Goal: Check status: Check status

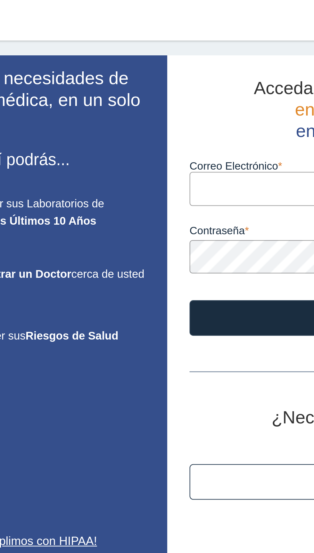
click at [159, 84] on input "Correo Electrónico" at bounding box center [215, 83] width 154 height 14
type input "Fefi1313ster@gmail.com"
click at [138, 131] on button "Iniciar sesión" at bounding box center [215, 138] width 154 height 15
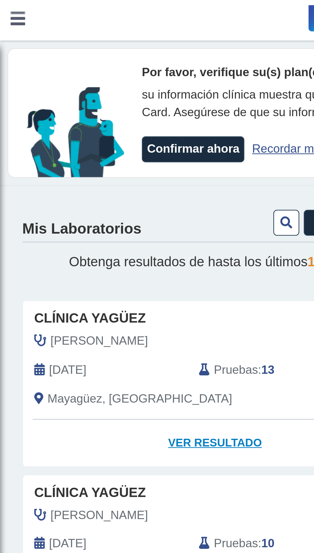
click at [97, 191] on font "Ver resultado" at bounding box center [92, 192] width 40 height 5
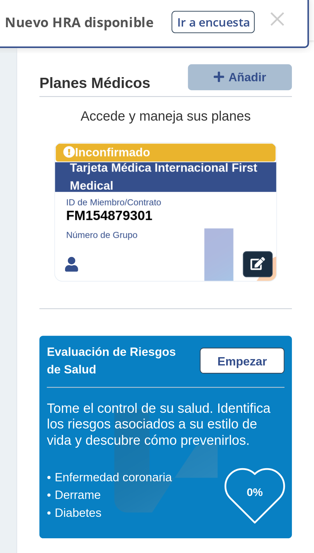
scroll to position [142, 0]
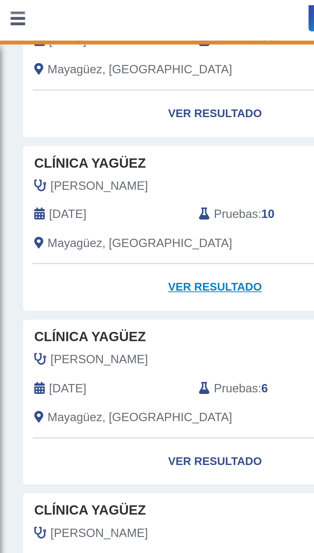
click at [91, 125] on font "Ver resultado" at bounding box center [92, 125] width 40 height 5
